Goal: Navigation & Orientation: Find specific page/section

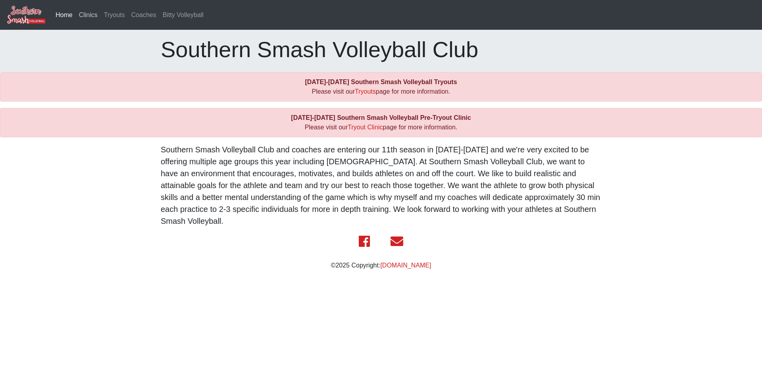
click at [92, 14] on link "Clinics" at bounding box center [88, 15] width 25 height 16
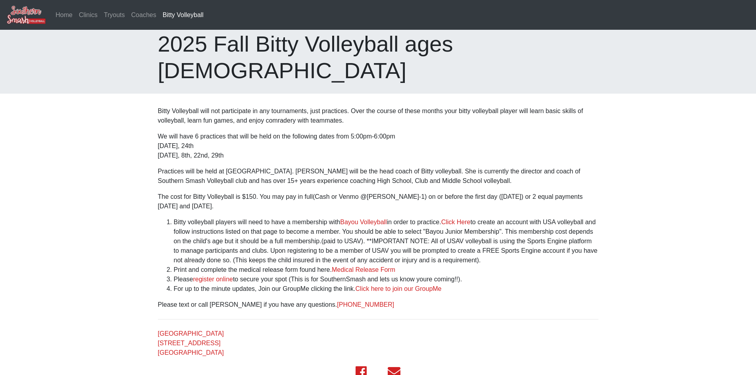
scroll to position [11, 0]
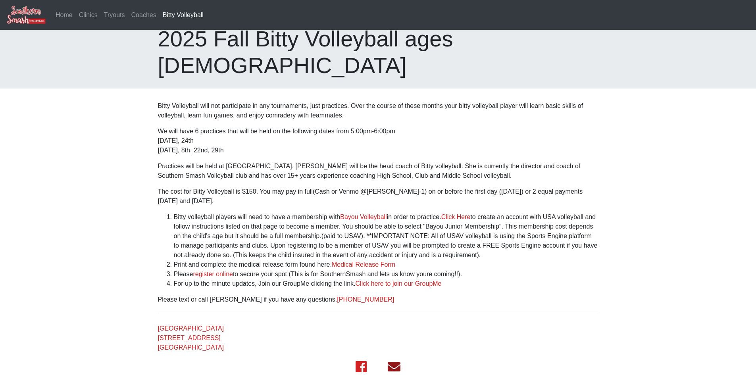
click at [396, 362] on icon at bounding box center [394, 367] width 13 height 10
click at [391, 362] on icon at bounding box center [394, 367] width 13 height 10
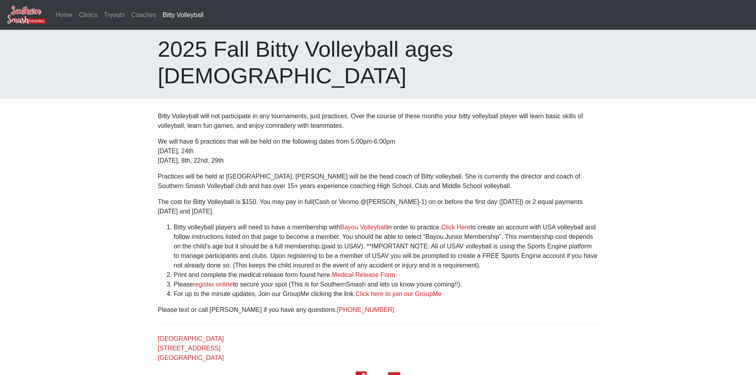
scroll to position [0, 0]
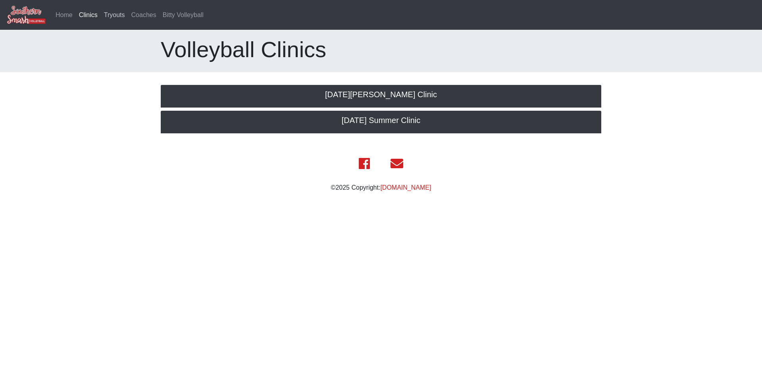
click at [113, 15] on link "Tryouts" at bounding box center [114, 15] width 27 height 16
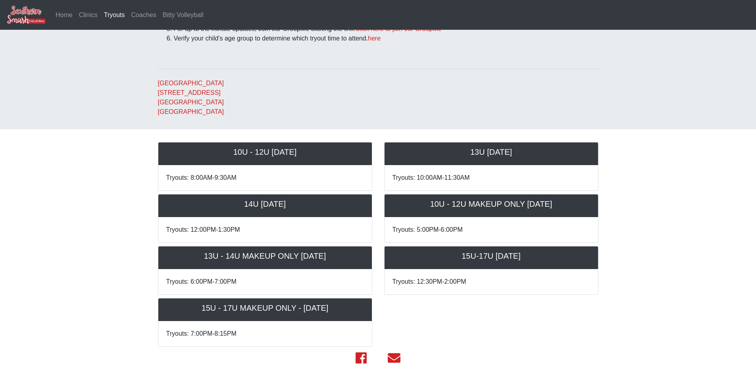
scroll to position [199, 0]
